Goal: Task Accomplishment & Management: Manage account settings

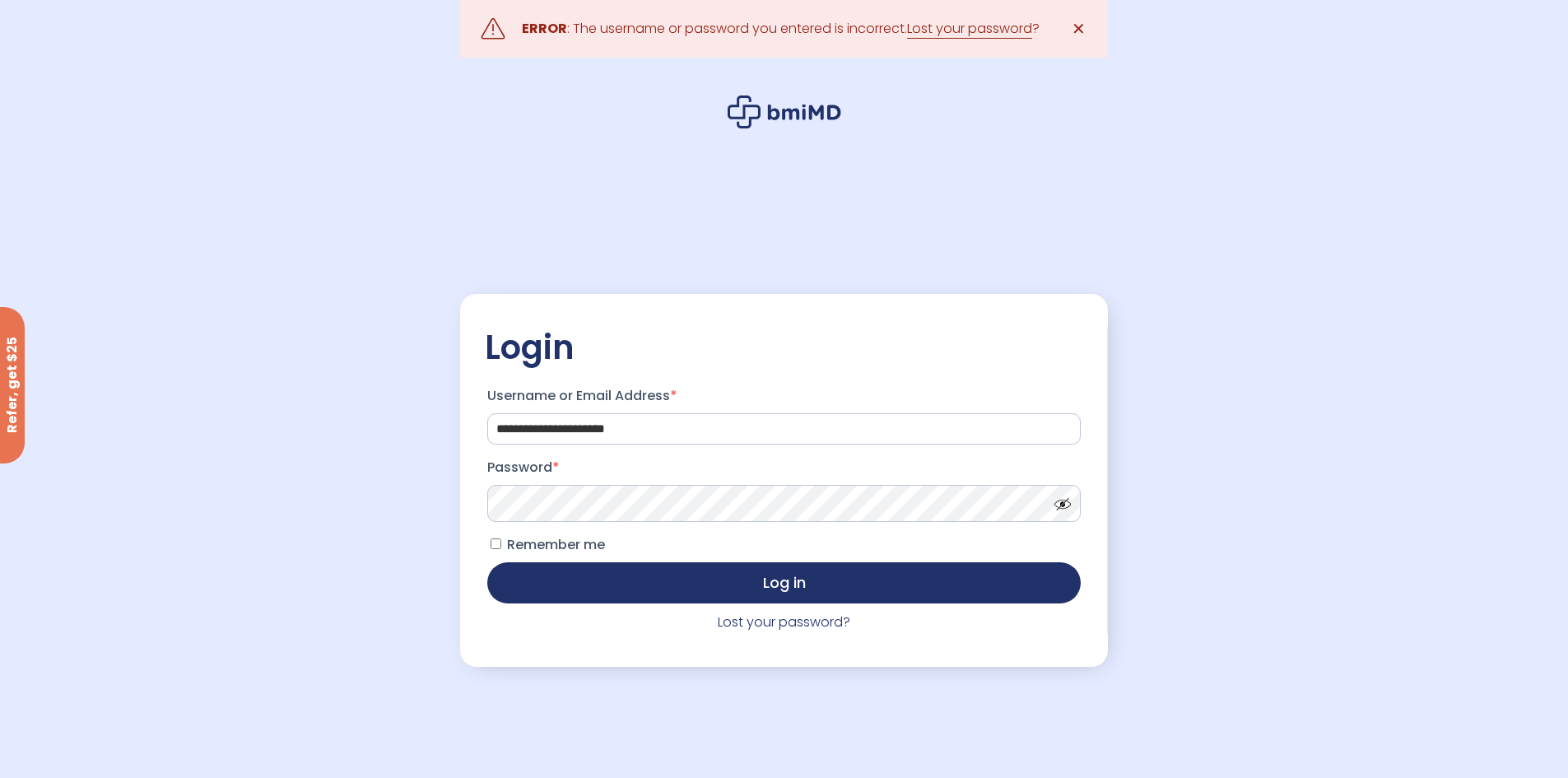
click at [488, 562] on button "Log in" at bounding box center [784, 582] width 593 height 41
click at [581, 477] on label "Password *" at bounding box center [784, 468] width 593 height 26
click at [488, 562] on button "Log in" at bounding box center [784, 582] width 593 height 41
